Goal: Task Accomplishment & Management: Manage account settings

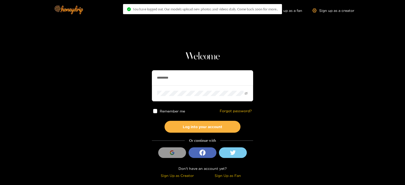
click at [145, 83] on section "Welcome ********* Remember me Forgot password? Log into your account Or continu…" at bounding box center [202, 90] width 405 height 180
type input "**********"
click at [165, 121] on button "Log into your account" at bounding box center [203, 127] width 76 height 12
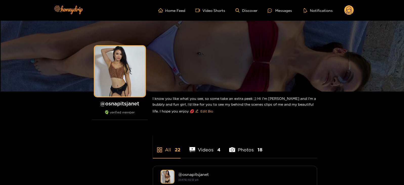
click at [354, 5] on div "Home Feed Video Shorts Discover Messages Notifications 0 videos discover messag…" at bounding box center [202, 10] width 304 height 21
click at [352, 7] on circle at bounding box center [350, 10] width 10 height 10
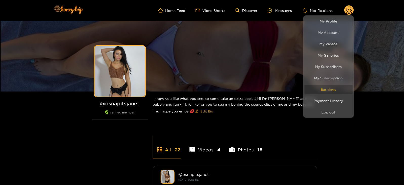
click at [318, 89] on link "Earnings" at bounding box center [329, 89] width 48 height 9
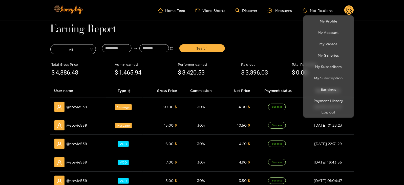
click at [103, 51] on div at bounding box center [202, 92] width 404 height 185
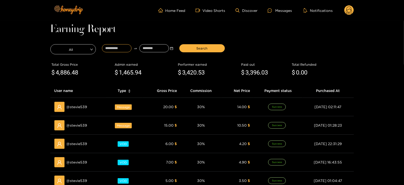
click at [105, 50] on input at bounding box center [117, 48] width 30 height 8
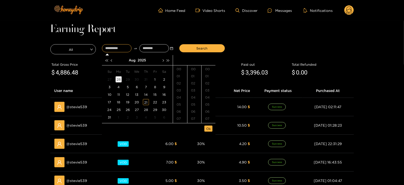
type input "**********"
click at [109, 58] on button "button" at bounding box center [106, 60] width 5 height 10
click at [168, 60] on span "button" at bounding box center [168, 60] width 3 height 3
click at [112, 60] on span "button" at bounding box center [112, 60] width 3 height 3
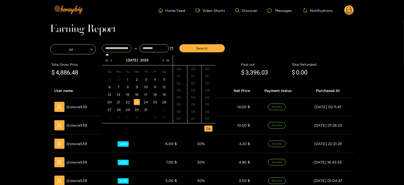
click at [135, 102] on div "23" at bounding box center [137, 102] width 6 height 6
type input "**********"
click at [149, 47] on input at bounding box center [155, 48] width 30 height 8
click at [162, 59] on button "button" at bounding box center [162, 60] width 5 height 10
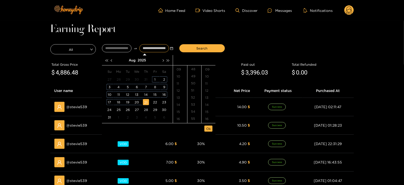
click at [147, 103] on div "21" at bounding box center [146, 102] width 6 height 6
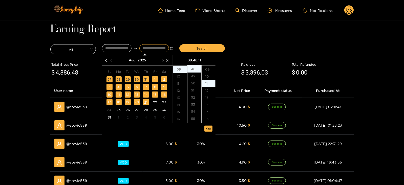
scroll to position [78, 0]
type input "**********"
click at [209, 129] on span "Ok" at bounding box center [208, 128] width 5 height 5
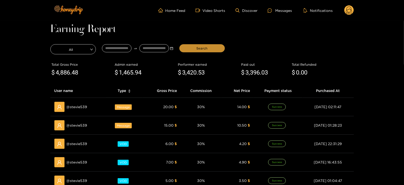
click at [203, 49] on span "Search" at bounding box center [202, 48] width 11 height 5
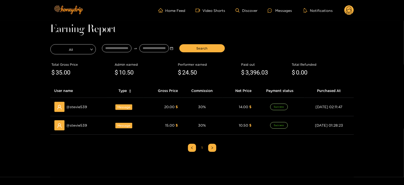
click at [187, 73] on span "24" at bounding box center [186, 72] width 7 height 7
copy span "24 .50"
click at [106, 145] on ul "1" at bounding box center [202, 148] width 304 height 18
click at [352, 5] on icon at bounding box center [350, 10] width 10 height 10
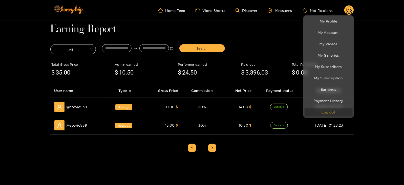
click at [332, 114] on button "Log out" at bounding box center [329, 112] width 48 height 9
